Goal: Task Accomplishment & Management: Use online tool/utility

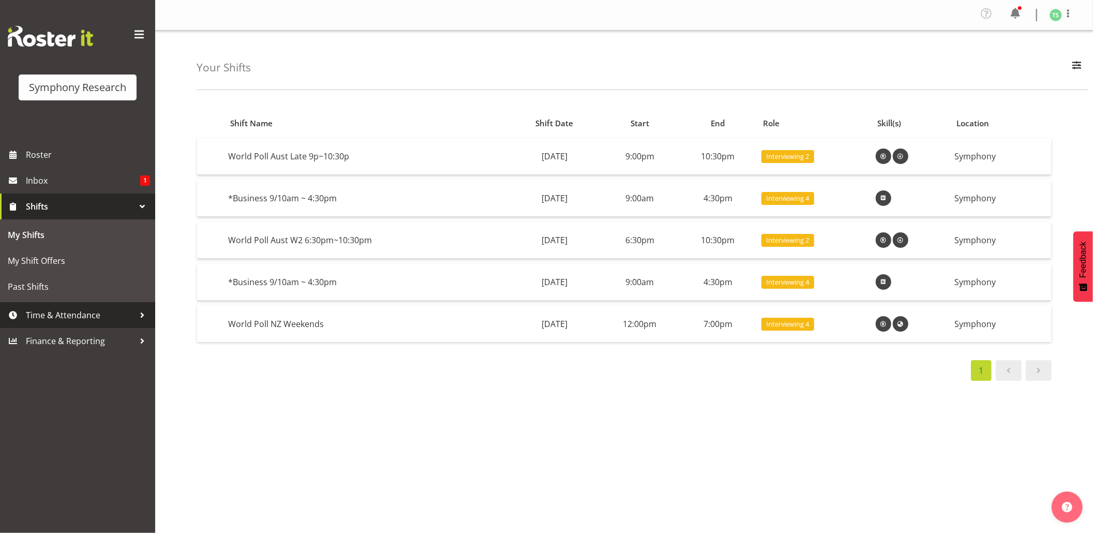
click at [48, 309] on span "Time & Attendance" at bounding box center [80, 315] width 109 height 16
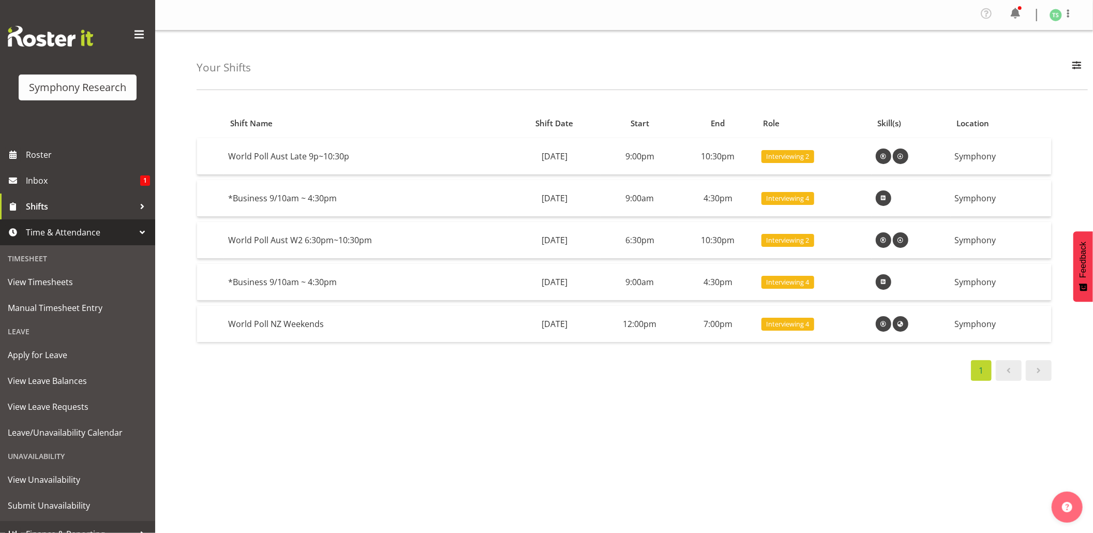
scroll to position [13, 0]
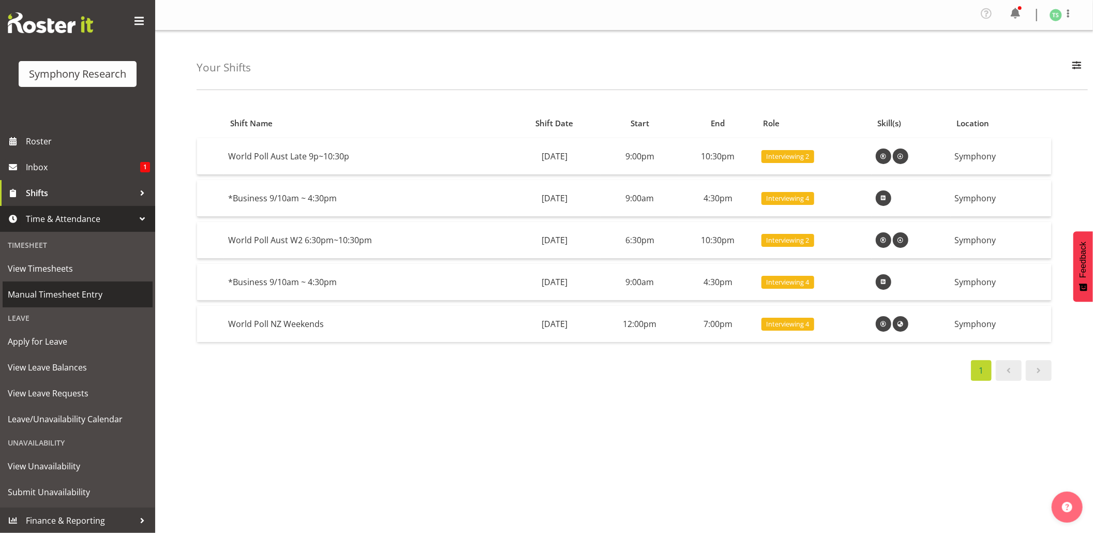
click at [61, 292] on span "Manual Timesheet Entry" at bounding box center [78, 295] width 140 height 16
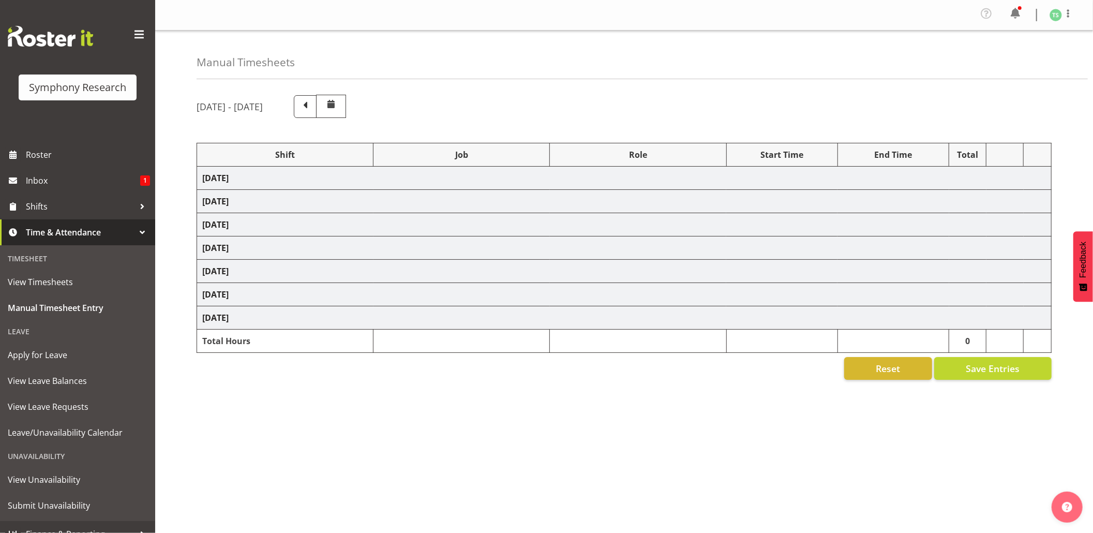
select select "56692"
select select "10499"
select select "47"
select select "48116"
select select "9426"
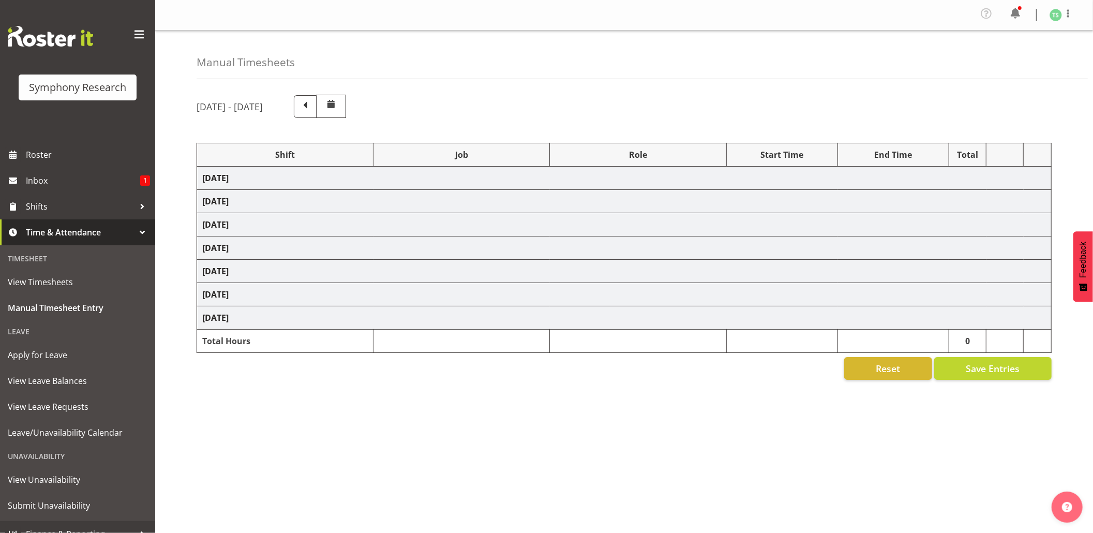
select select "47"
select select "56692"
select select "10499"
select select "47"
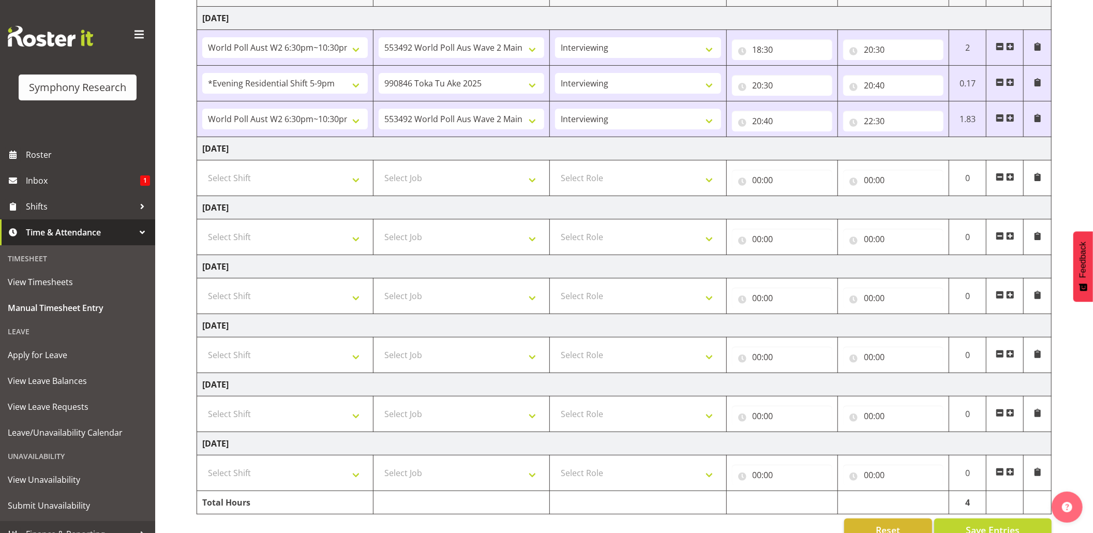
scroll to position [190, 0]
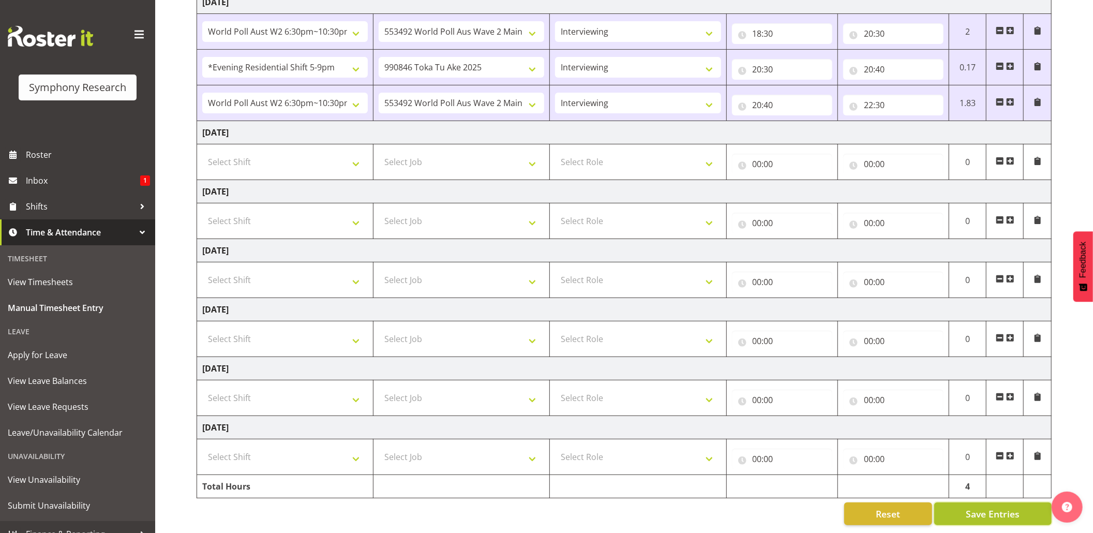
click at [965, 502] on button "Save Entries" at bounding box center [993, 513] width 117 height 23
click at [971, 507] on span "Save Entries" at bounding box center [993, 513] width 54 height 13
click at [972, 499] on div "Timesheet Entries Save" at bounding box center [1014, 499] width 99 height 12
click at [971, 501] on div "Timesheet Entries Save" at bounding box center [1014, 499] width 99 height 12
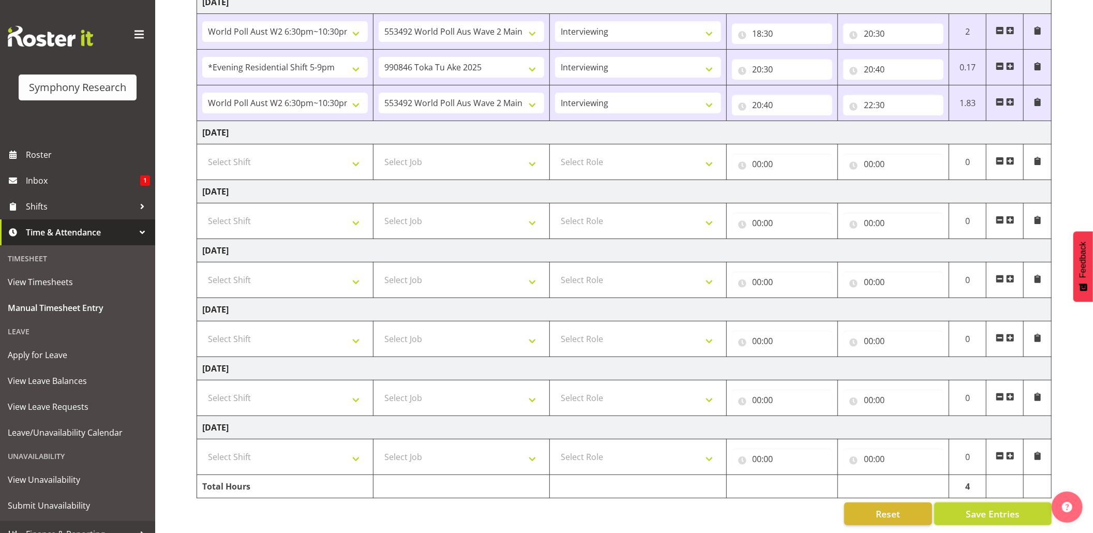
click at [971, 507] on span "Save Entries" at bounding box center [993, 513] width 54 height 13
click at [39, 214] on span "Shifts" at bounding box center [80, 207] width 109 height 16
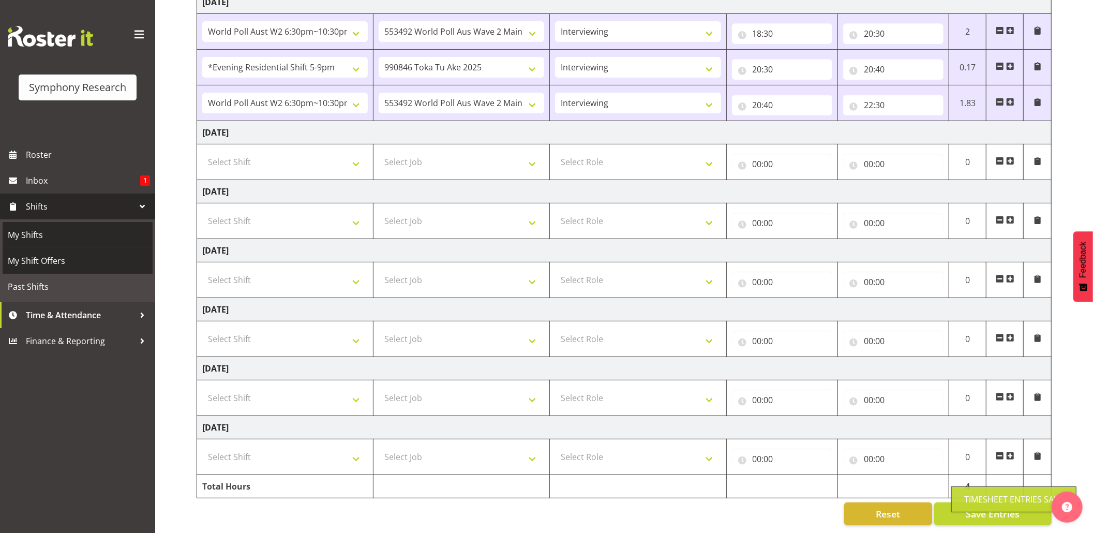
drag, startPoint x: 33, startPoint y: 233, endPoint x: 59, endPoint y: 262, distance: 38.8
click at [33, 232] on span "My Shifts" at bounding box center [78, 235] width 140 height 16
